Goal: Task Accomplishment & Management: Manage account settings

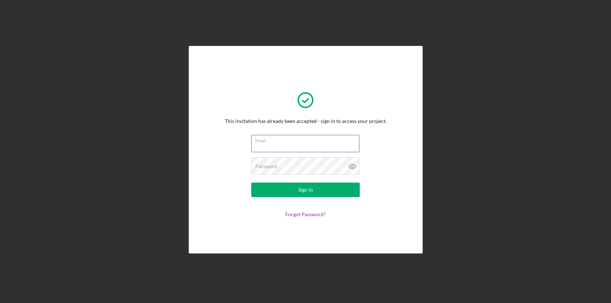
click at [307, 144] on input "Email" at bounding box center [305, 143] width 108 height 17
type input "[PERSON_NAME][EMAIL_ADDRESS][DOMAIN_NAME]"
click at [355, 164] on icon at bounding box center [353, 166] width 18 height 18
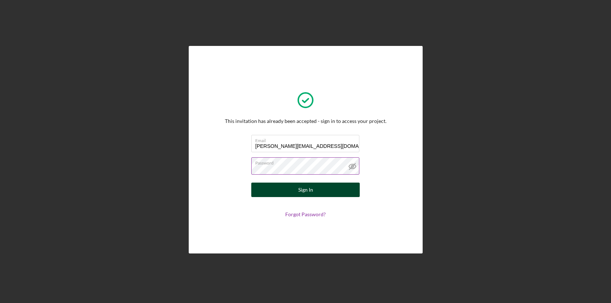
click at [313, 189] on button "Sign In" at bounding box center [305, 190] width 108 height 14
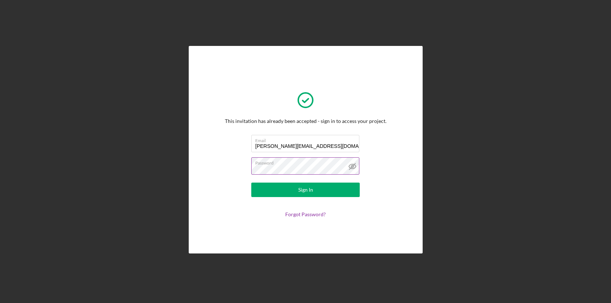
click at [251, 183] on button "Sign In" at bounding box center [305, 190] width 108 height 14
click at [280, 144] on input "Email" at bounding box center [305, 143] width 108 height 17
type input "[PERSON_NAME][EMAIL_ADDRESS][DOMAIN_NAME]"
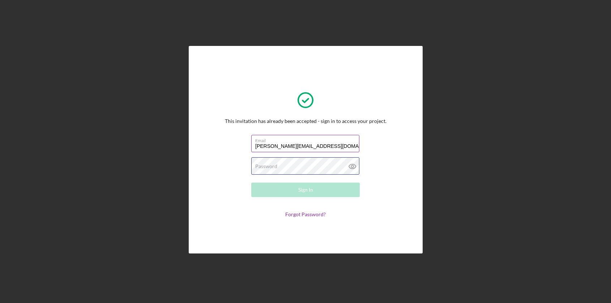
click at [314, 163] on div "Password Required" at bounding box center [305, 166] width 108 height 18
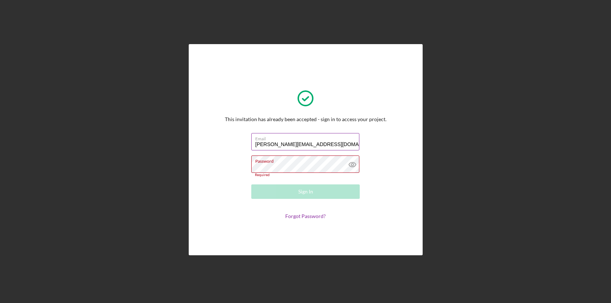
click at [285, 160] on div "Password Required" at bounding box center [305, 166] width 108 height 22
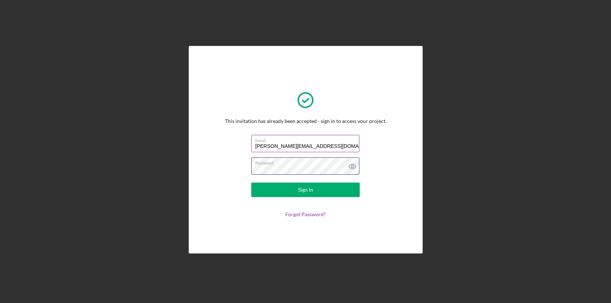
click at [251, 183] on button "Sign In" at bounding box center [305, 190] width 108 height 14
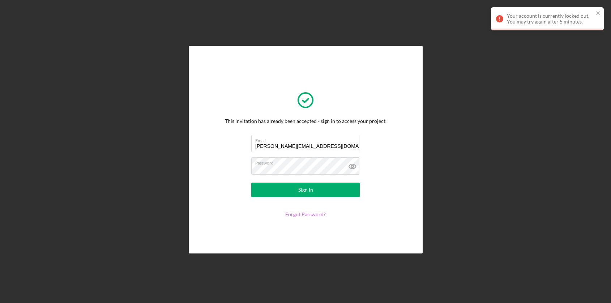
click at [305, 214] on link "Forgot Password?" at bounding box center [305, 214] width 41 height 6
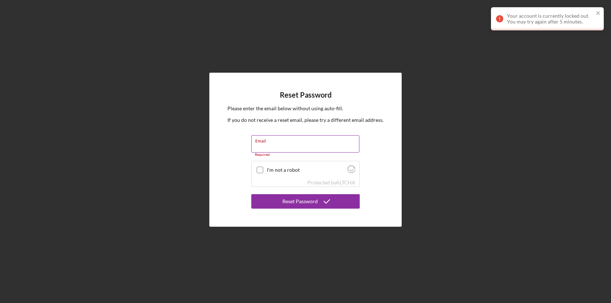
click at [297, 145] on div "Email Required" at bounding box center [305, 146] width 108 height 22
click at [282, 146] on input "Email" at bounding box center [305, 143] width 108 height 17
type input "[PERSON_NAME][EMAIL_ADDRESS][DOMAIN_NAME]"
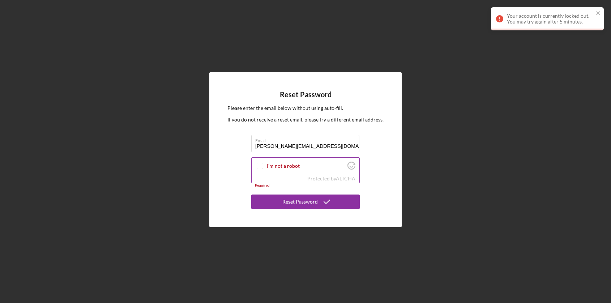
click at [262, 166] on input "I'm not a robot" at bounding box center [260, 166] width 7 height 7
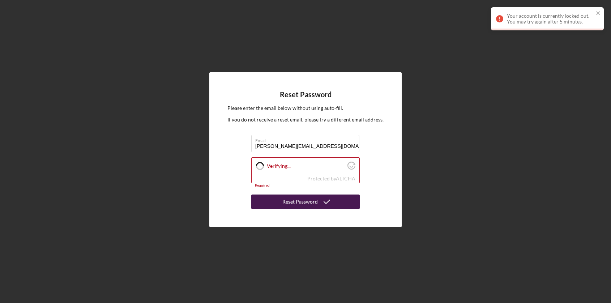
checkbox input "true"
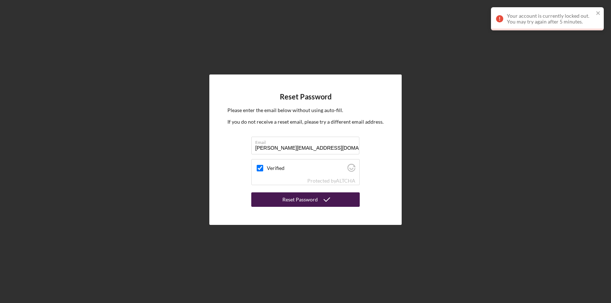
click at [311, 199] on div "Reset Password" at bounding box center [299, 199] width 35 height 14
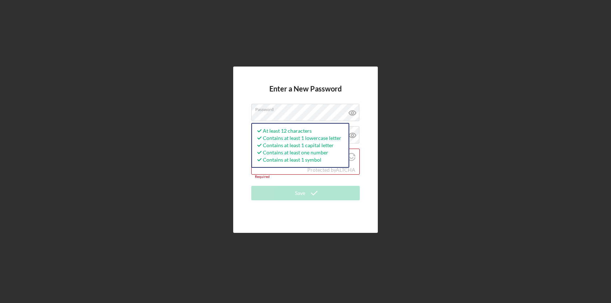
click at [238, 148] on div "Enter a New Password Password At least 12 characters Contains at least 1 lowerc…" at bounding box center [305, 150] width 145 height 166
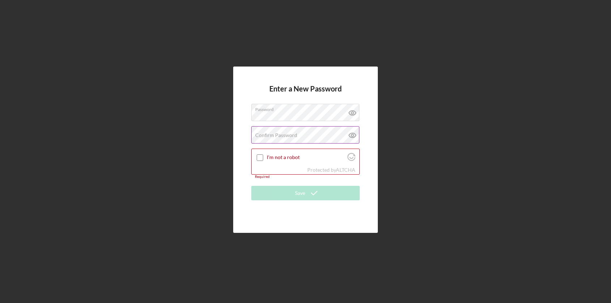
click at [287, 137] on label "Confirm Password" at bounding box center [276, 135] width 42 height 6
click at [259, 157] on input "I'm not a robot" at bounding box center [260, 157] width 7 height 7
checkbox input "true"
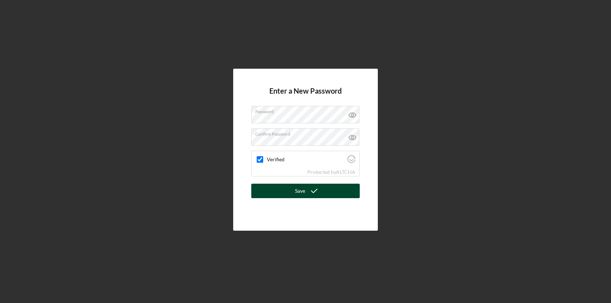
click at [305, 187] on icon "submit" at bounding box center [314, 191] width 18 height 18
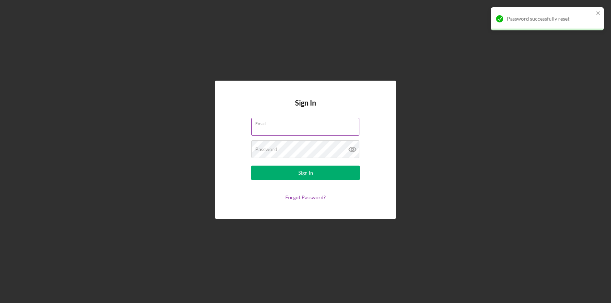
click at [294, 130] on input "Email" at bounding box center [305, 126] width 108 height 17
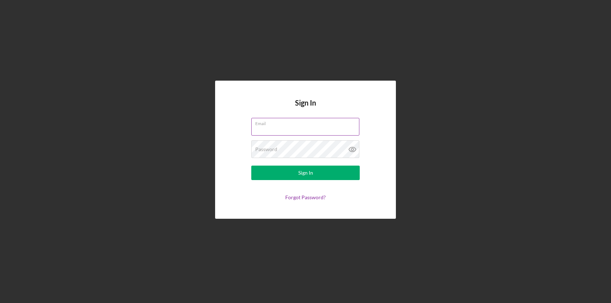
type input "[PERSON_NAME][EMAIL_ADDRESS][DOMAIN_NAME]"
click at [251, 166] on button "Sign In" at bounding box center [305, 173] width 108 height 14
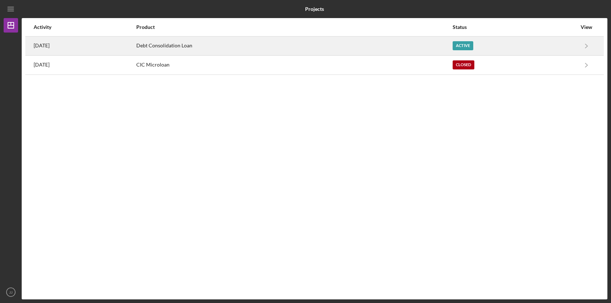
click at [202, 47] on div "Debt Consolidation Loan" at bounding box center [294, 46] width 316 height 18
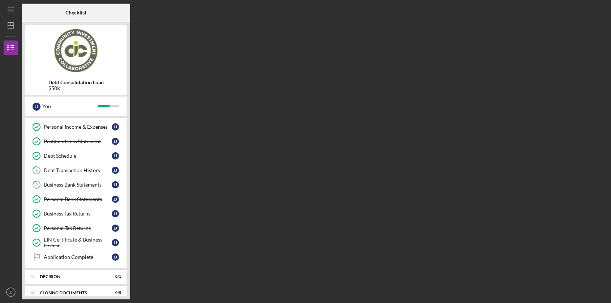
scroll to position [72, 0]
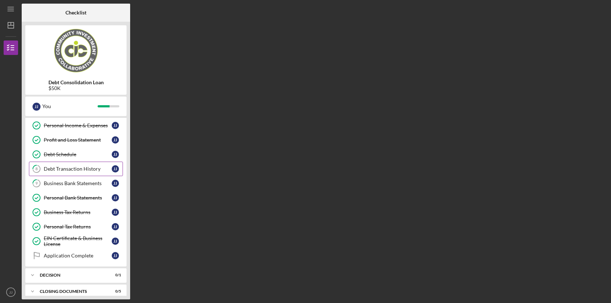
click at [68, 168] on div "Debt Transaction History" at bounding box center [78, 169] width 68 height 6
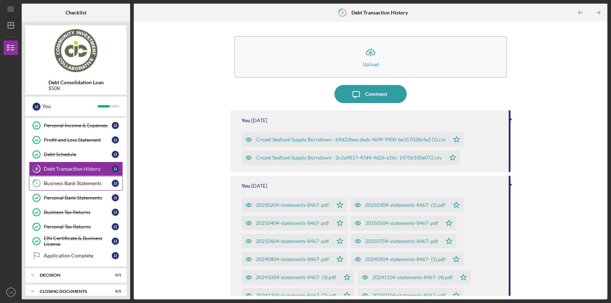
click at [73, 182] on div "Business Bank Statements" at bounding box center [78, 183] width 68 height 6
